Goal: Task Accomplishment & Management: Manage account settings

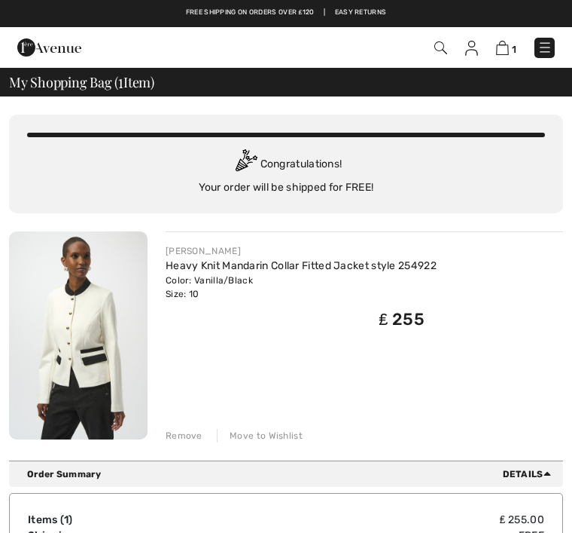
click at [279, 433] on div "Move to Wishlist" at bounding box center [260, 436] width 86 height 14
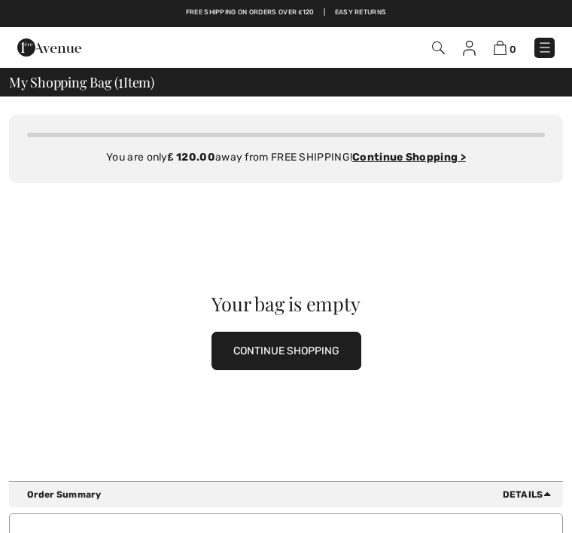
click at [548, 45] on img at bounding box center [545, 47] width 15 height 15
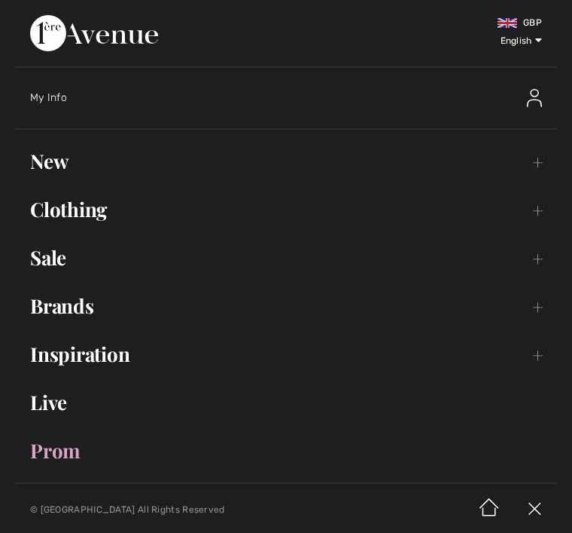
click at [59, 107] on div "My Info" at bounding box center [293, 98] width 527 height 48
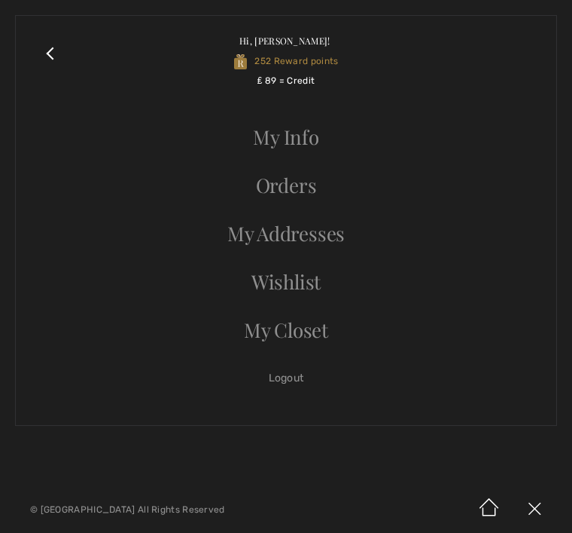
click at [310, 194] on link "Orders" at bounding box center [286, 185] width 511 height 33
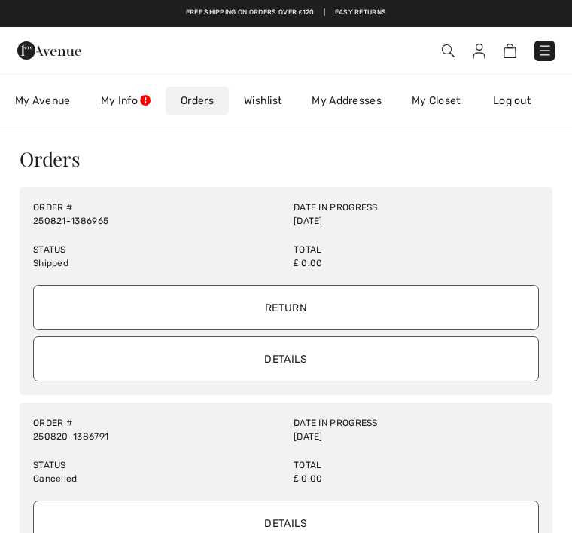
click at [329, 359] on input "Details" at bounding box center [286, 358] width 506 height 45
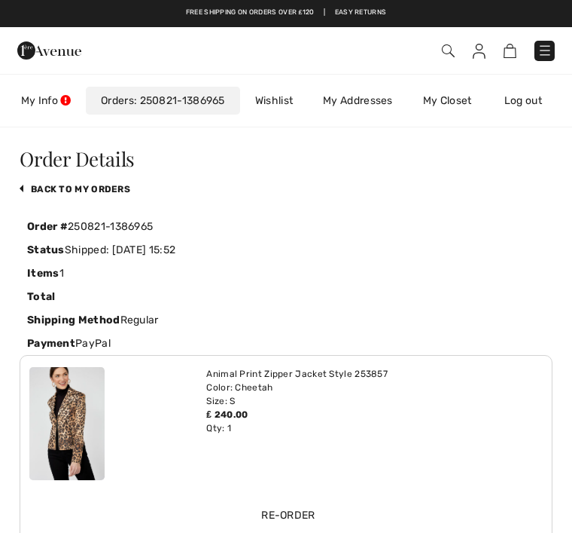
scroll to position [0, 87]
click at [122, 188] on link "back to My Orders" at bounding box center [75, 189] width 111 height 11
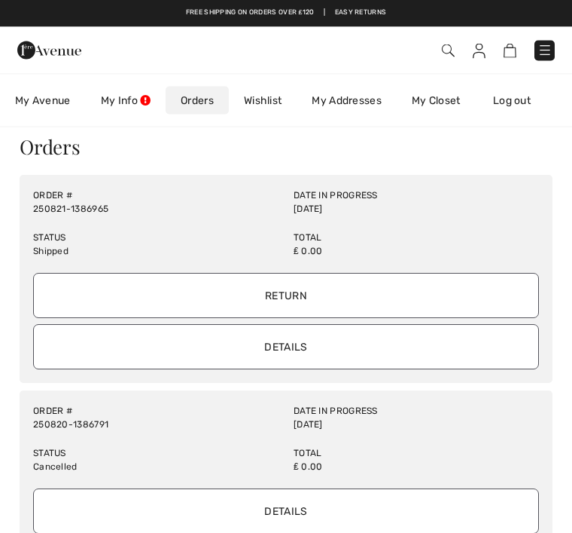
scroll to position [0, 0]
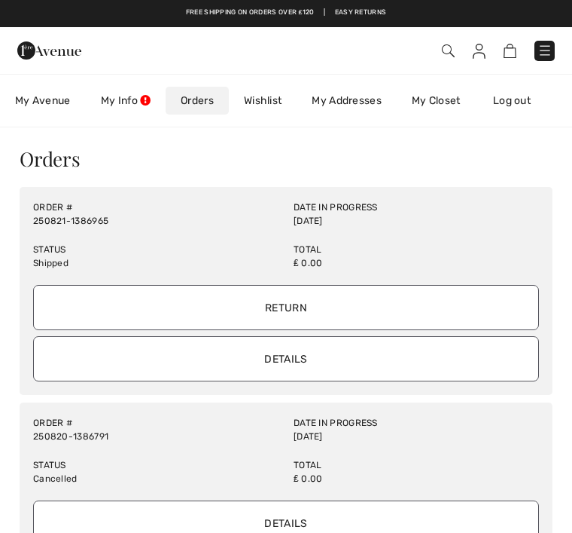
click at [313, 301] on input "Return" at bounding box center [286, 307] width 506 height 45
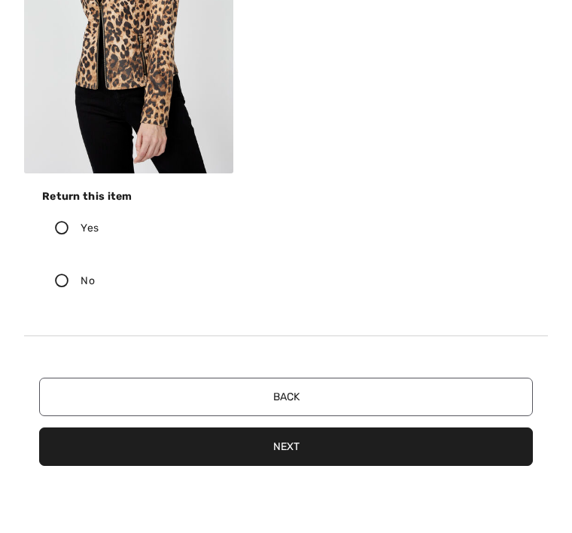
scroll to position [342, 0]
click at [69, 227] on icon at bounding box center [62, 228] width 38 height 14
click at [99, 227] on input "Yes" at bounding box center [104, 227] width 10 height 45
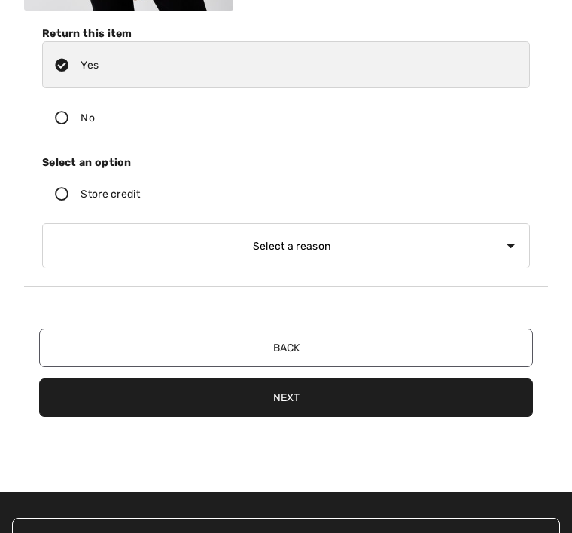
scroll to position [513, 0]
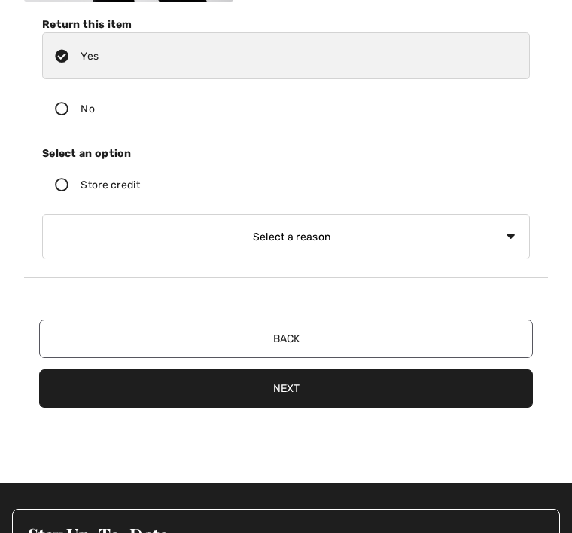
click at [147, 240] on select "Select a reason I received the wrong product or size My order arrived too late …" at bounding box center [286, 237] width 488 height 45
select select "3"
click at [328, 382] on button "Next" at bounding box center [286, 388] width 494 height 38
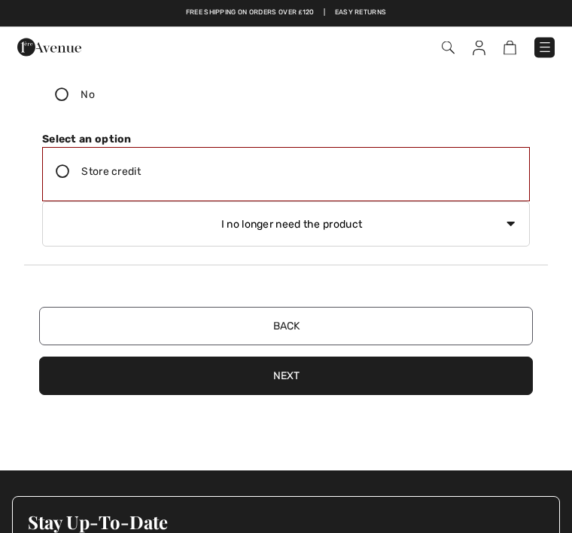
scroll to position [520, 0]
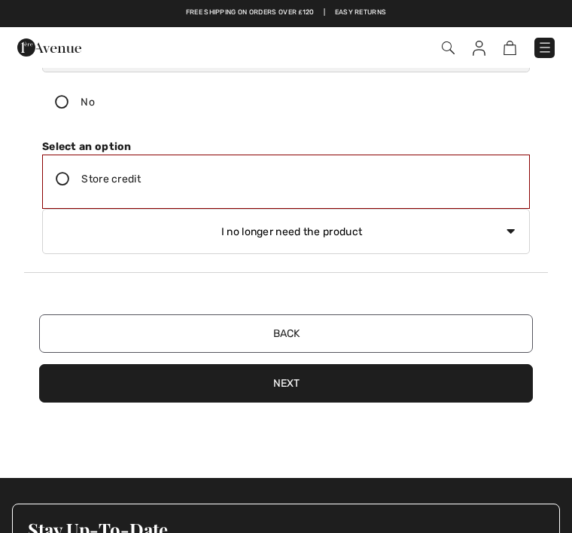
click at [197, 234] on select "Select a reason I received the wrong product or size My order arrived too late …" at bounding box center [286, 231] width 488 height 45
click at [72, 169] on label "Store credit" at bounding box center [286, 178] width 487 height 47
click at [141, 169] on input "Store credit" at bounding box center [146, 178] width 10 height 45
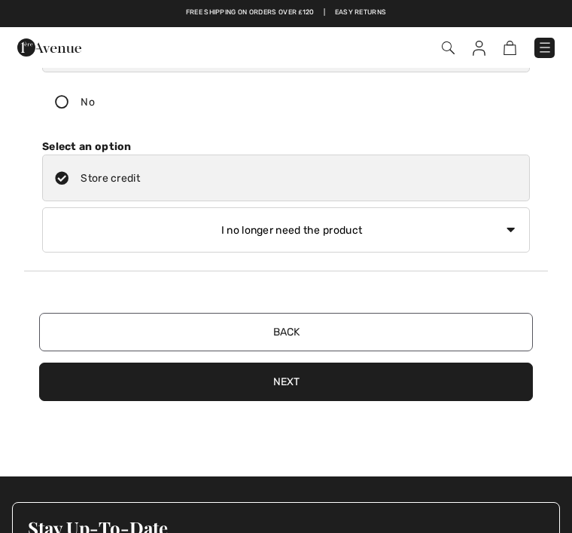
click at [315, 365] on button "Next" at bounding box center [286, 381] width 494 height 38
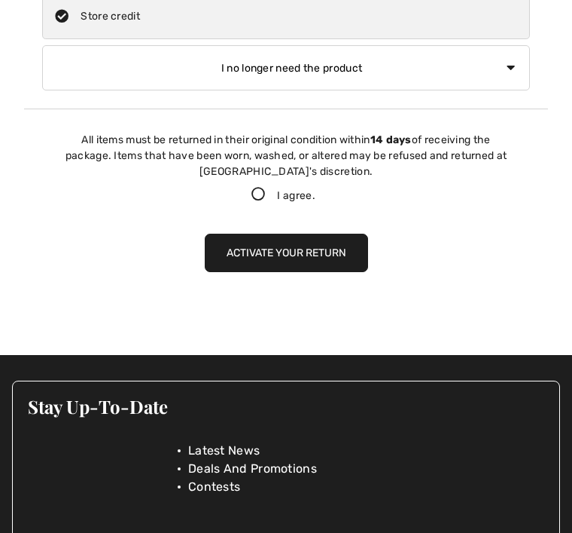
scroll to position [724, 0]
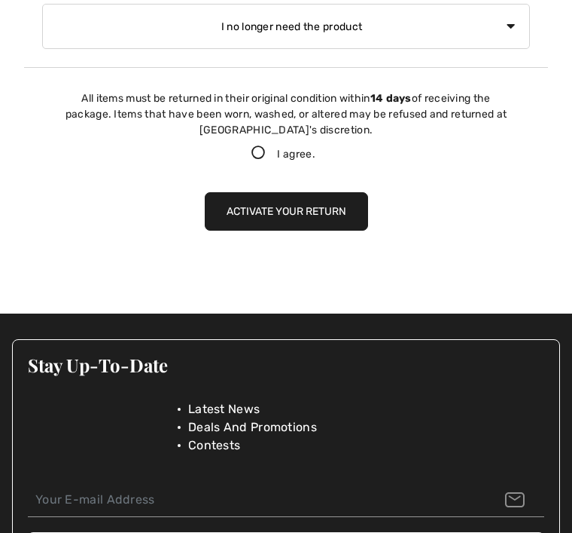
click at [256, 145] on icon at bounding box center [259, 152] width 38 height 14
click at [316, 148] on input "I agree." at bounding box center [321, 153] width 10 height 10
checkbox input "true"
click at [322, 194] on button "Activate your return" at bounding box center [286, 211] width 163 height 38
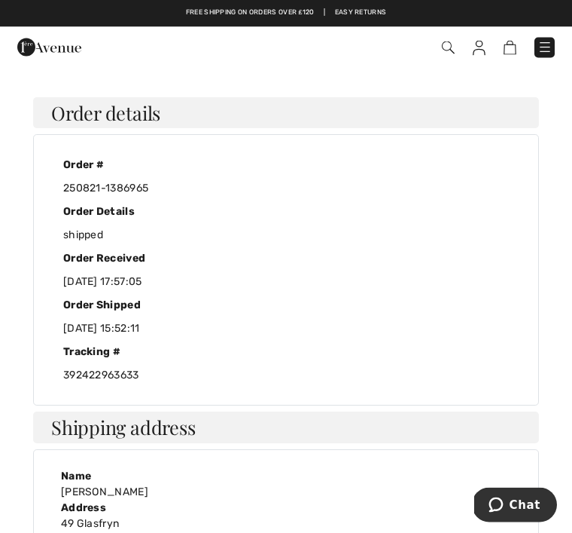
scroll to position [0, 0]
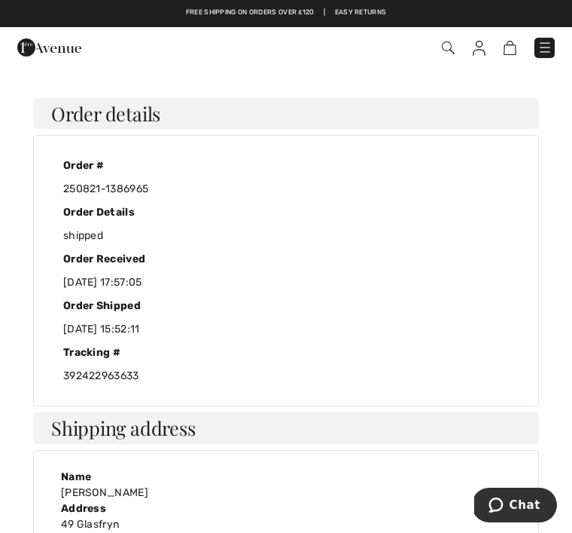
click at [151, 173] on div "Order #" at bounding box center [286, 165] width 469 height 23
click at [145, 185] on div "250821-1386965" at bounding box center [286, 188] width 469 height 23
click at [451, 44] on img at bounding box center [448, 47] width 13 height 13
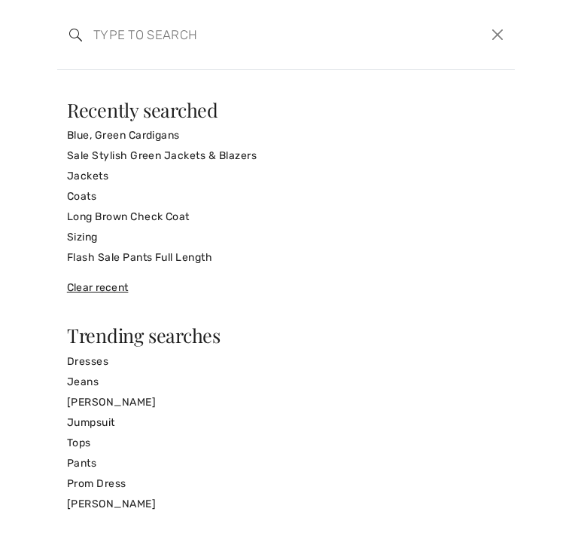
click at [492, 113] on div "Recently searched" at bounding box center [286, 109] width 438 height 19
click at [514, 23] on div "Search Clear" at bounding box center [286, 35] width 458 height 70
click at [500, 32] on button "Close" at bounding box center [498, 34] width 22 height 23
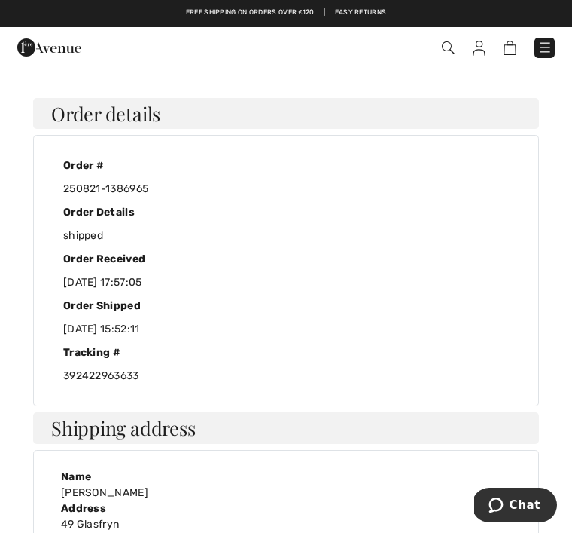
click at [484, 47] on img at bounding box center [479, 48] width 13 height 15
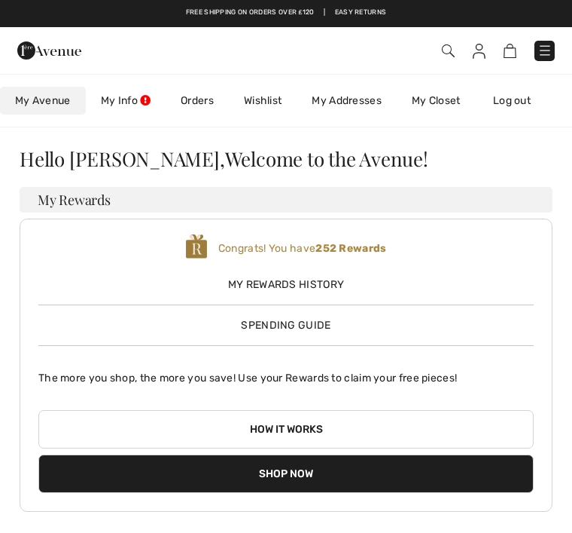
click at [513, 49] on img at bounding box center [510, 51] width 13 height 14
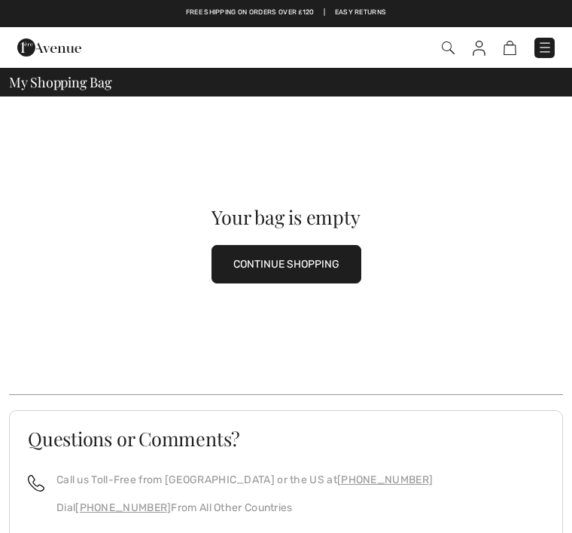
click at [552, 45] on img at bounding box center [545, 47] width 15 height 15
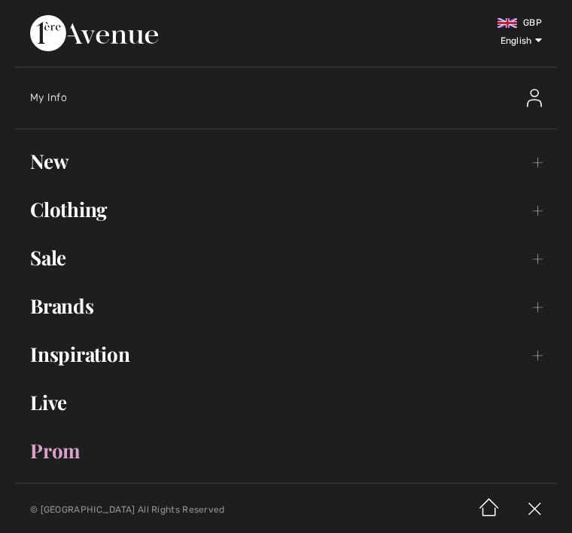
click at [60, 101] on span "My Info" at bounding box center [48, 97] width 37 height 13
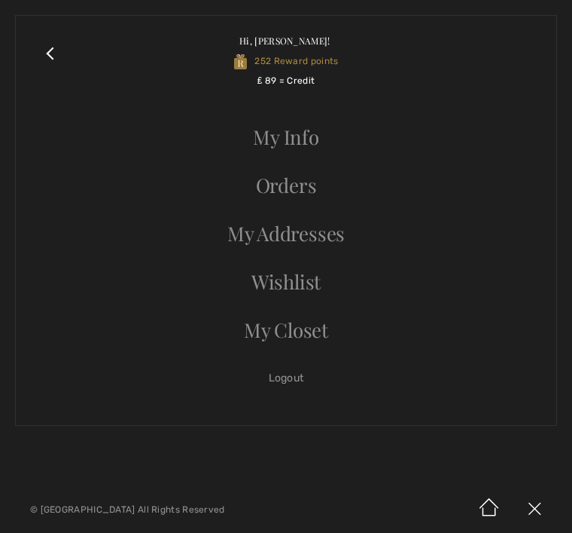
click at [304, 173] on link "Orders" at bounding box center [286, 185] width 511 height 33
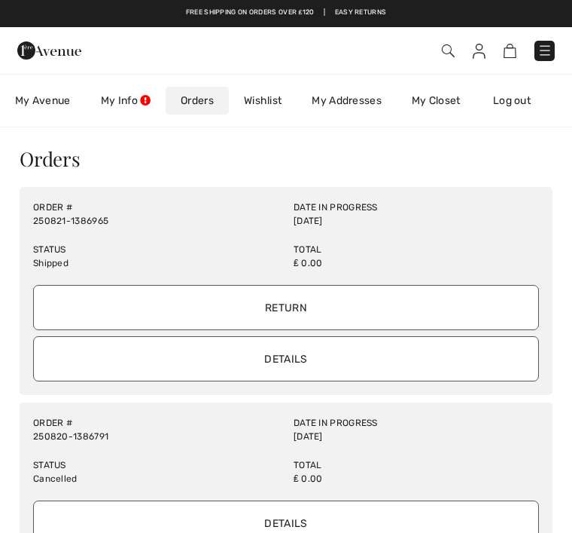
click at [453, 92] on link "My Closet" at bounding box center [436, 101] width 79 height 28
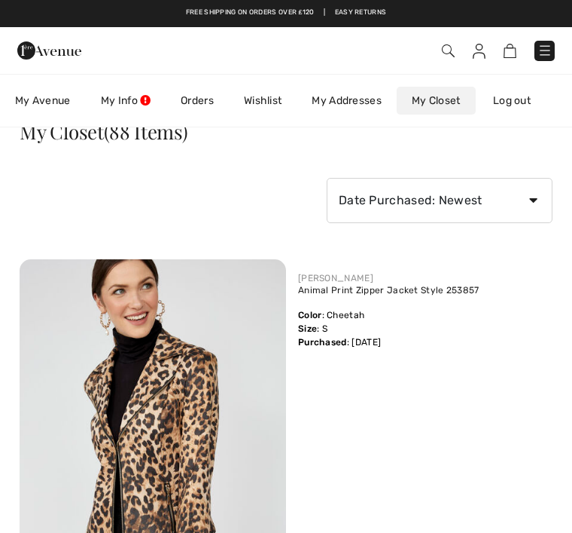
scroll to position [26, 0]
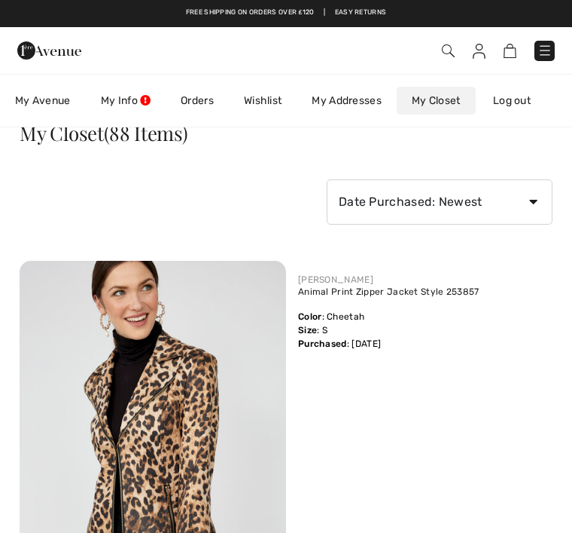
click at [542, 139] on h3 "My Closet (88 Items)" at bounding box center [286, 134] width 533 height 20
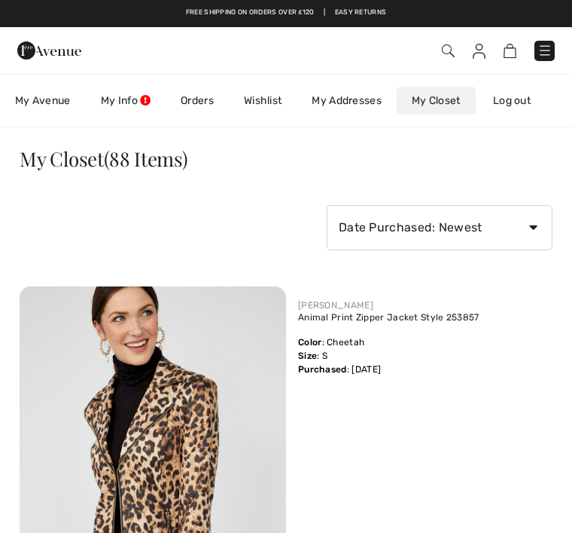
click at [56, 106] on span "My Avenue" at bounding box center [43, 101] width 56 height 16
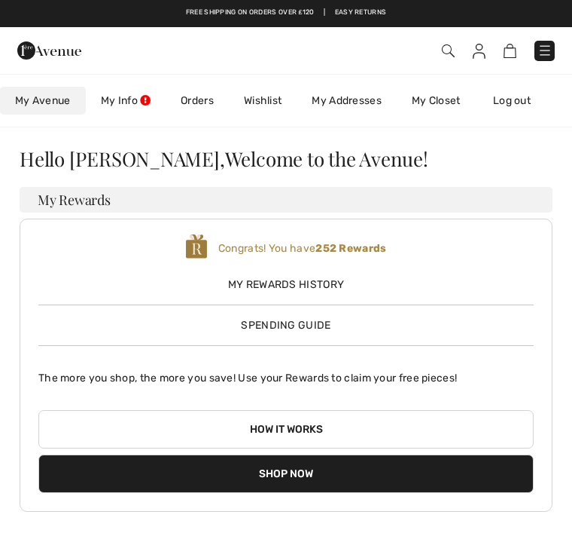
click at [205, 91] on link "Orders" at bounding box center [197, 101] width 63 height 28
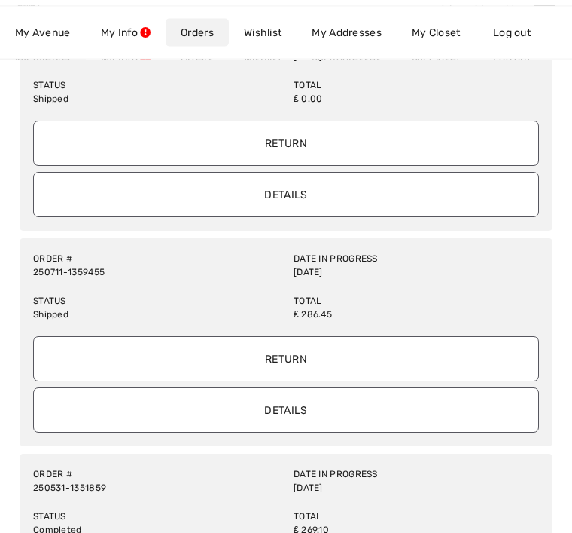
scroll to position [1355, 0]
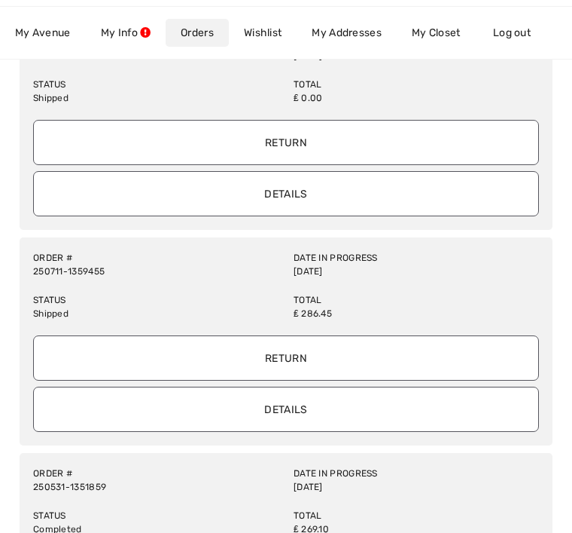
click at [338, 399] on input "Details" at bounding box center [286, 408] width 506 height 45
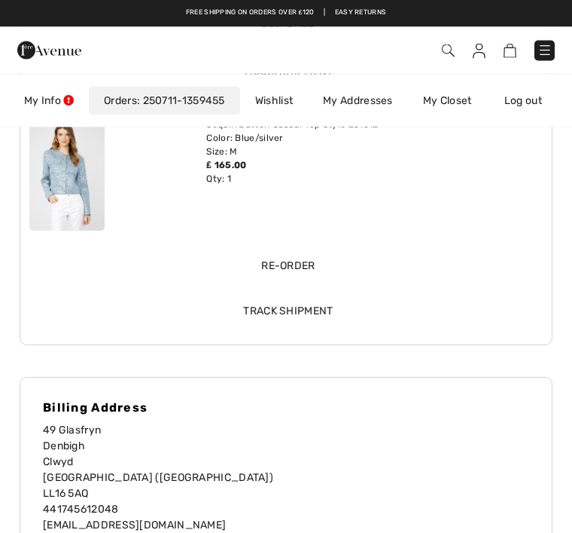
scroll to position [485, 0]
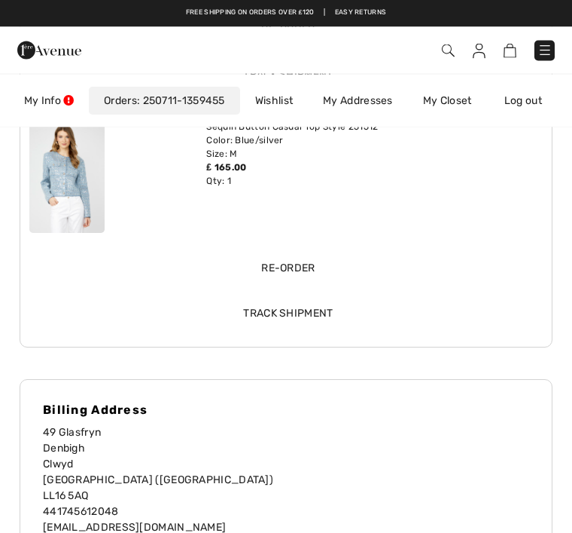
click at [311, 305] on input "Track Shipment" at bounding box center [289, 313] width 514 height 45
